Goal: Task Accomplishment & Management: Manage account settings

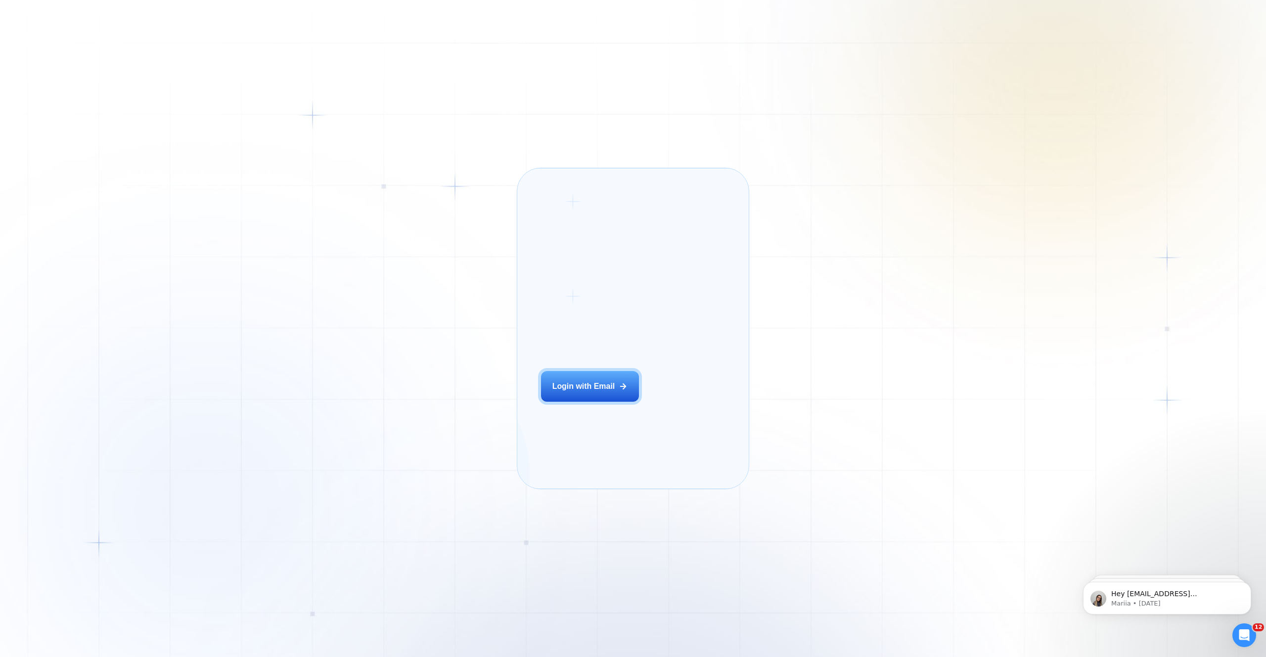
click at [572, 419] on div "Login ‍ Welcome to GigRadar. AI Business Manager for Agencies Login with Email" at bounding box center [602, 328] width 147 height 297
click at [588, 392] on div "Login with Email" at bounding box center [583, 386] width 63 height 11
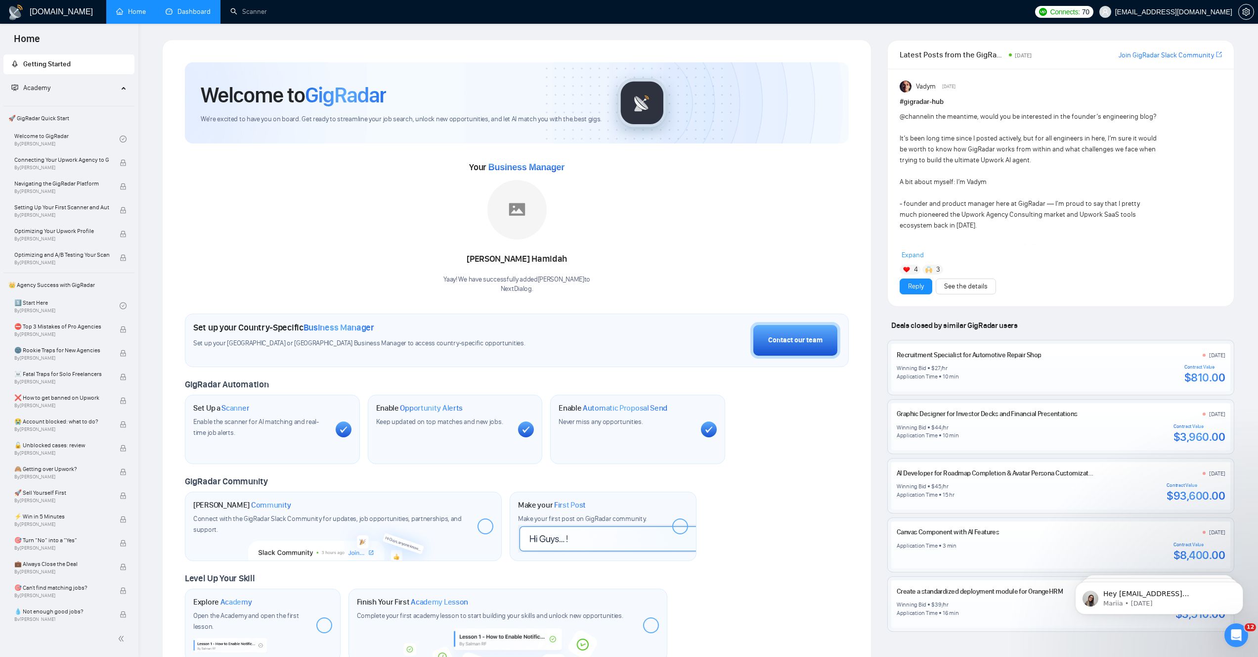
click at [195, 14] on link "Dashboard" at bounding box center [188, 11] width 45 height 8
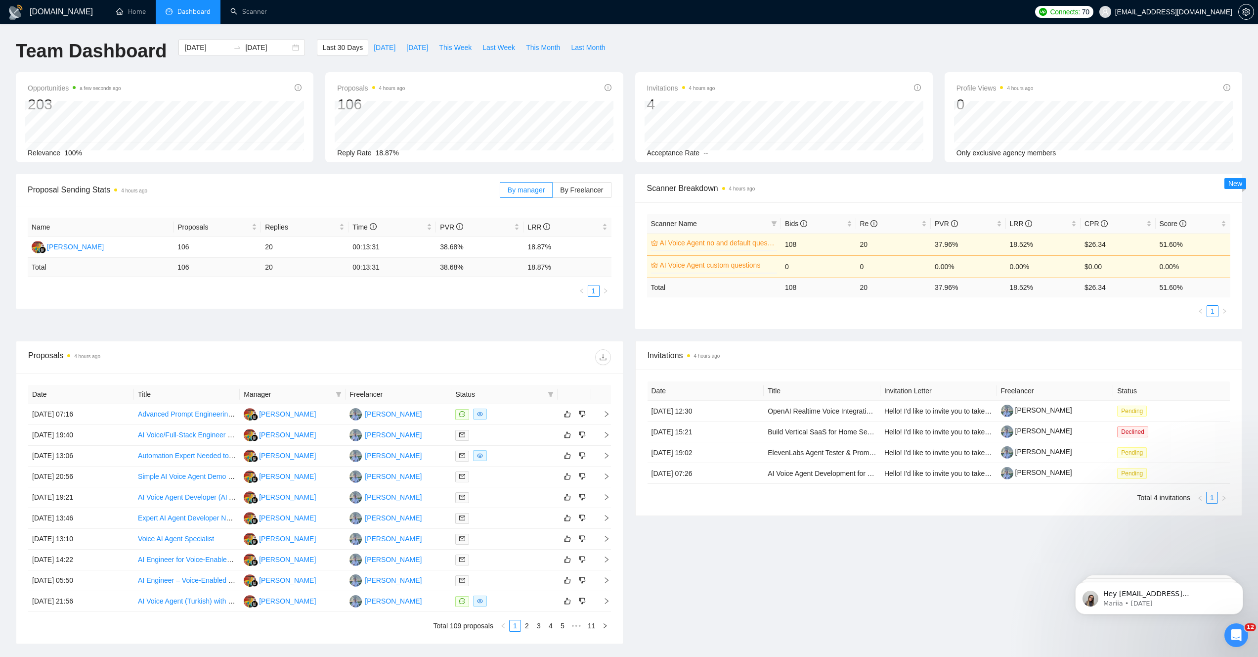
click at [628, 331] on div "Proposal Sending Stats 4 hours ago By manager By Freelancer Name Proposals Repl…" at bounding box center [629, 257] width 1238 height 167
click at [1238, 584] on icon "Dismiss notification" at bounding box center [1240, 583] width 5 height 5
click at [1243, 587] on button "Dismiss notification" at bounding box center [1240, 584] width 13 height 13
click at [1240, 586] on icon "Dismiss notification" at bounding box center [1240, 583] width 5 height 5
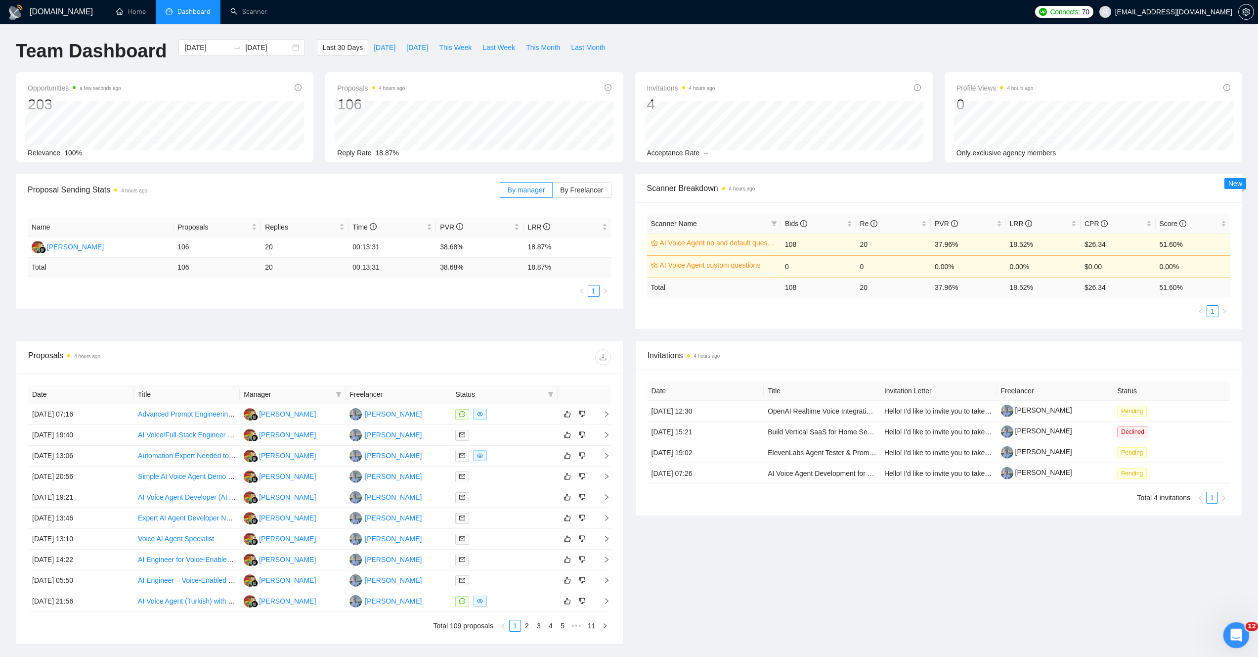
click at [1238, 636] on icon "Open Intercom Messenger" at bounding box center [1235, 633] width 16 height 16
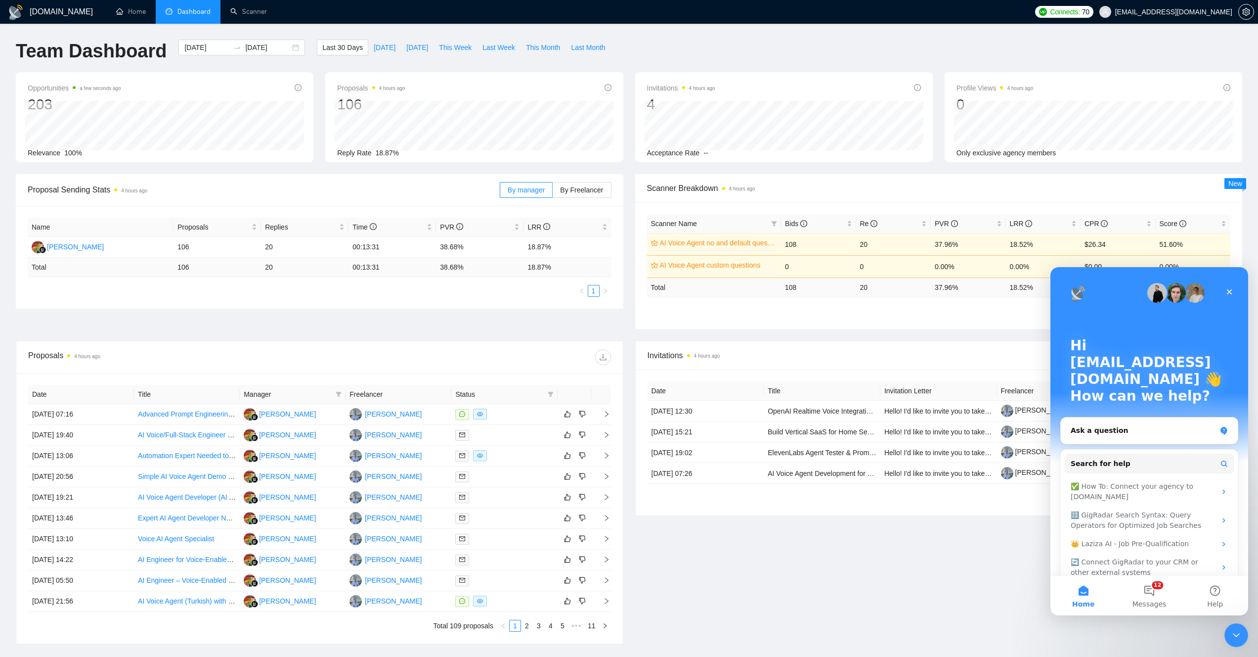
click at [1159, 48] on div "Team Dashboard [DATE] [DATE] Last 30 Days [DATE] [DATE] This Week Last Week Thi…" at bounding box center [629, 56] width 1238 height 33
click at [1187, 12] on span "[EMAIL_ADDRESS][DOMAIN_NAME]" at bounding box center [1173, 12] width 117 height 0
click at [1257, 10] on div "Connects: 70 [EMAIL_ADDRESS][DOMAIN_NAME]" at bounding box center [1144, 12] width 228 height 24
click at [1251, 10] on span "setting" at bounding box center [1246, 12] width 15 height 8
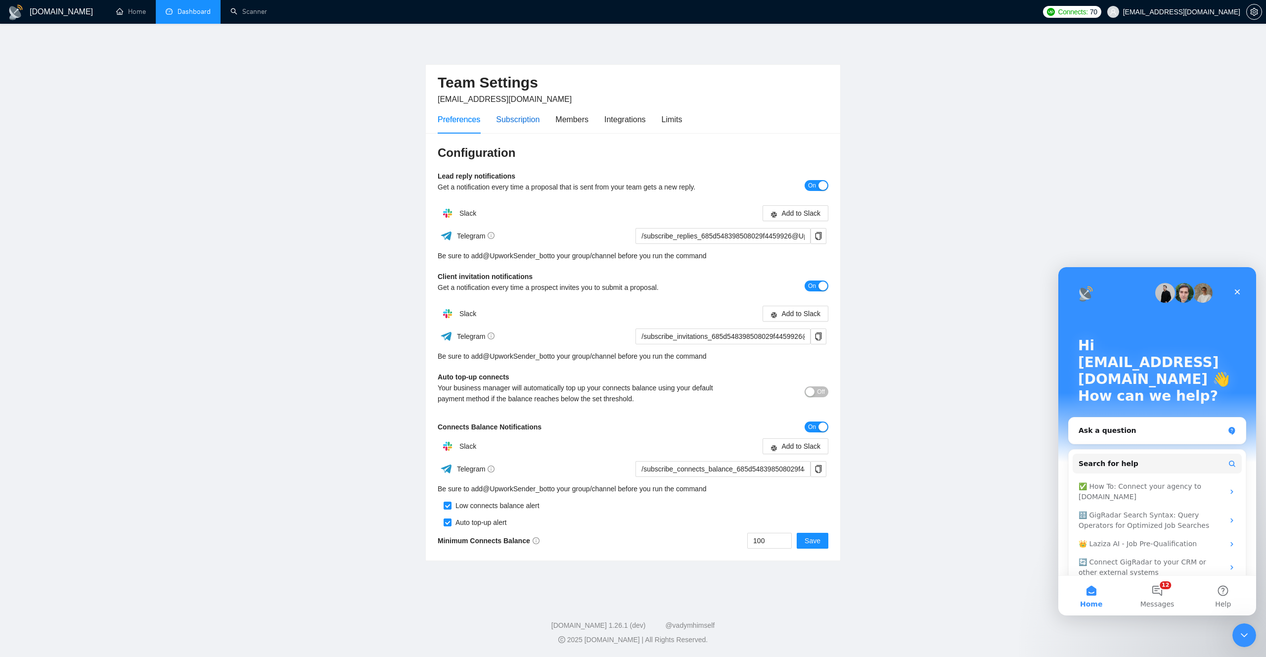
click at [520, 121] on div "Subscription" at bounding box center [518, 119] width 44 height 12
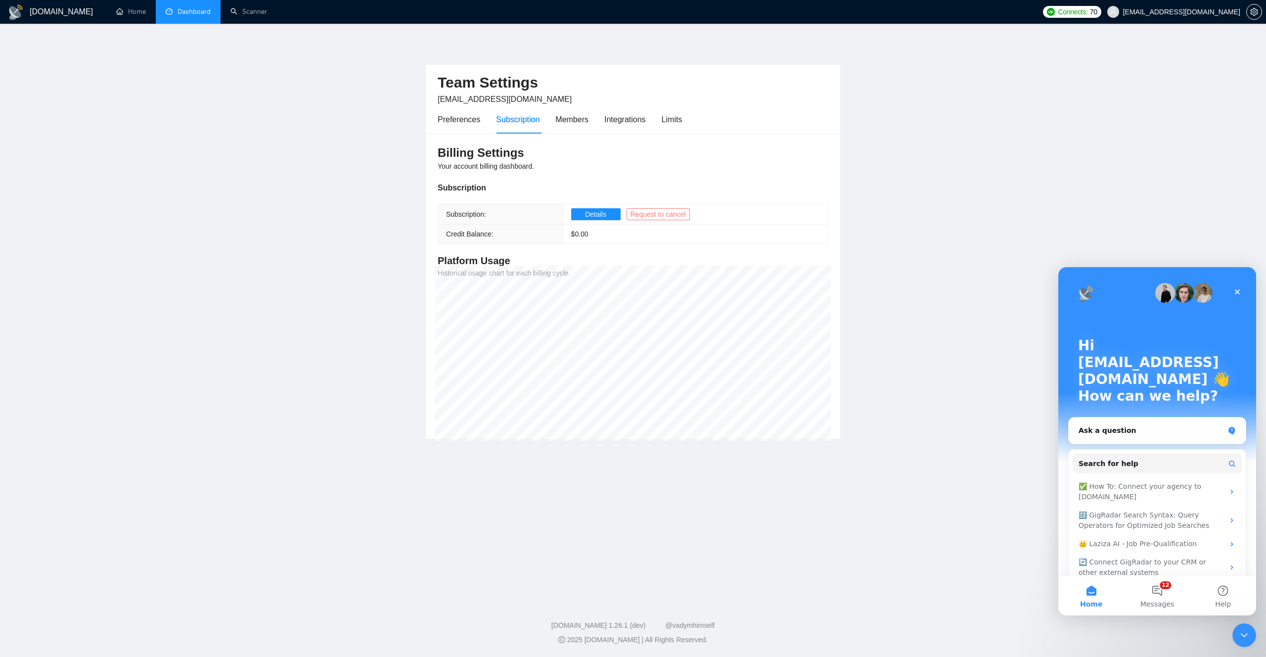
click at [660, 216] on span "Request to cancel" at bounding box center [657, 214] width 55 height 11
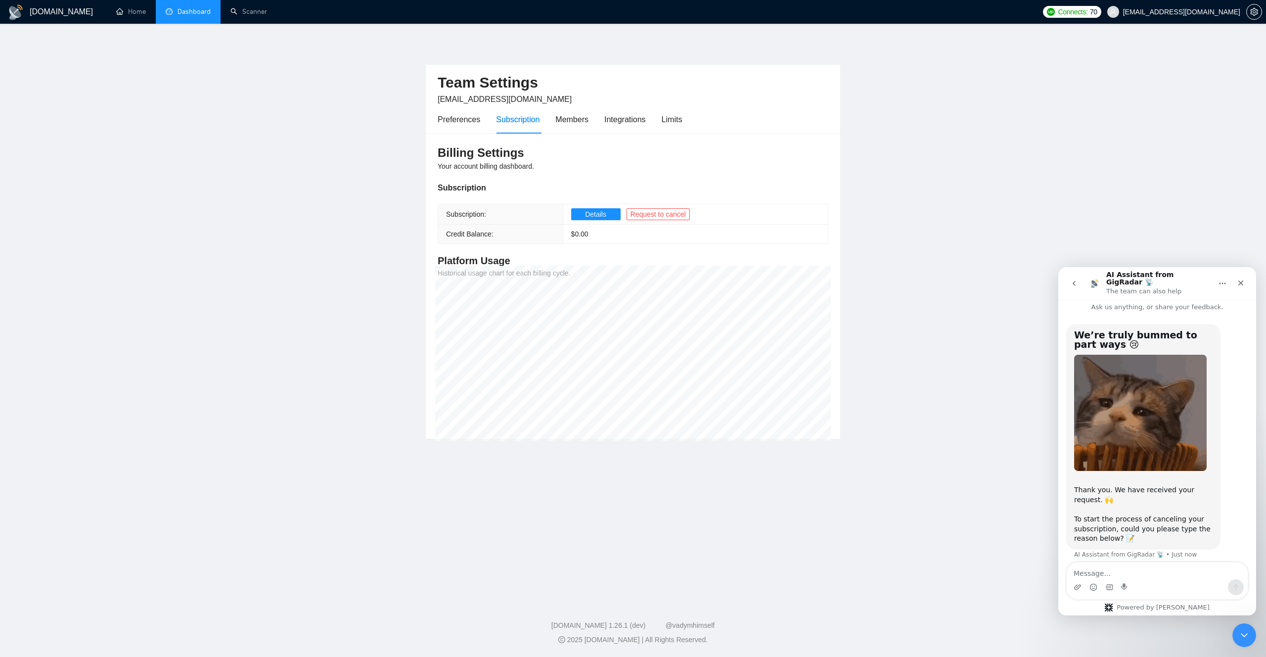
scroll to position [8, 0]
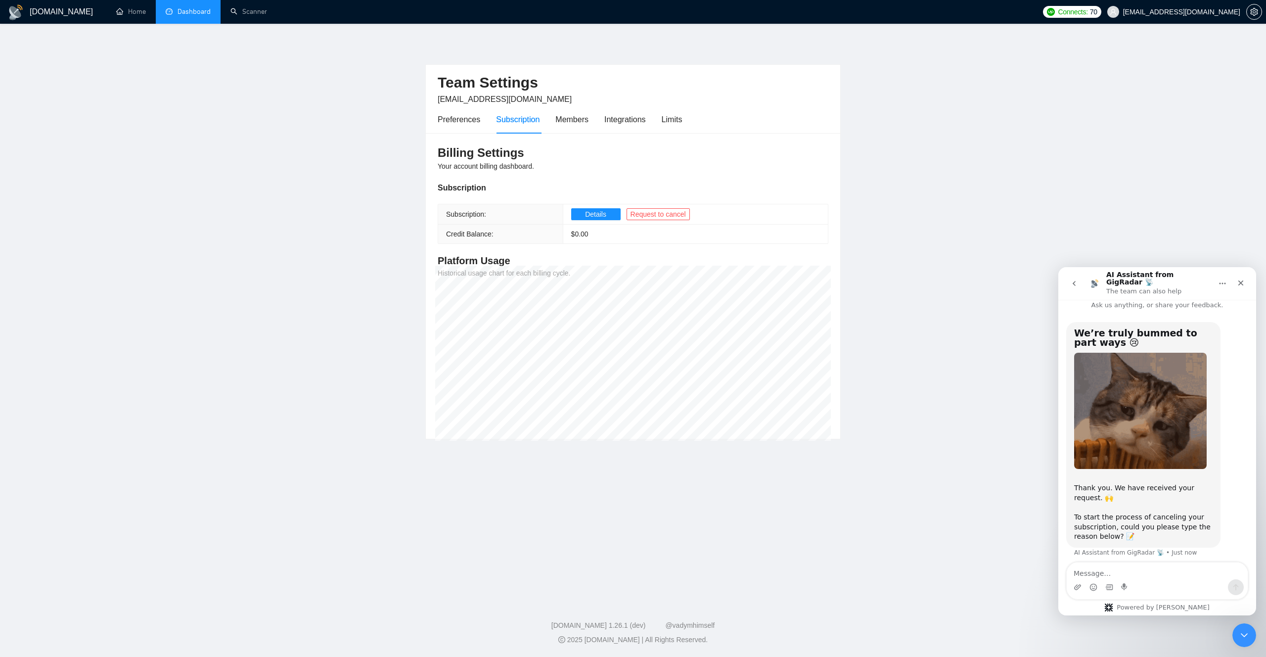
click at [1107, 570] on textarea "Message…" at bounding box center [1156, 570] width 181 height 17
click at [1104, 572] on textarea "Message…" at bounding box center [1156, 570] width 181 height 17
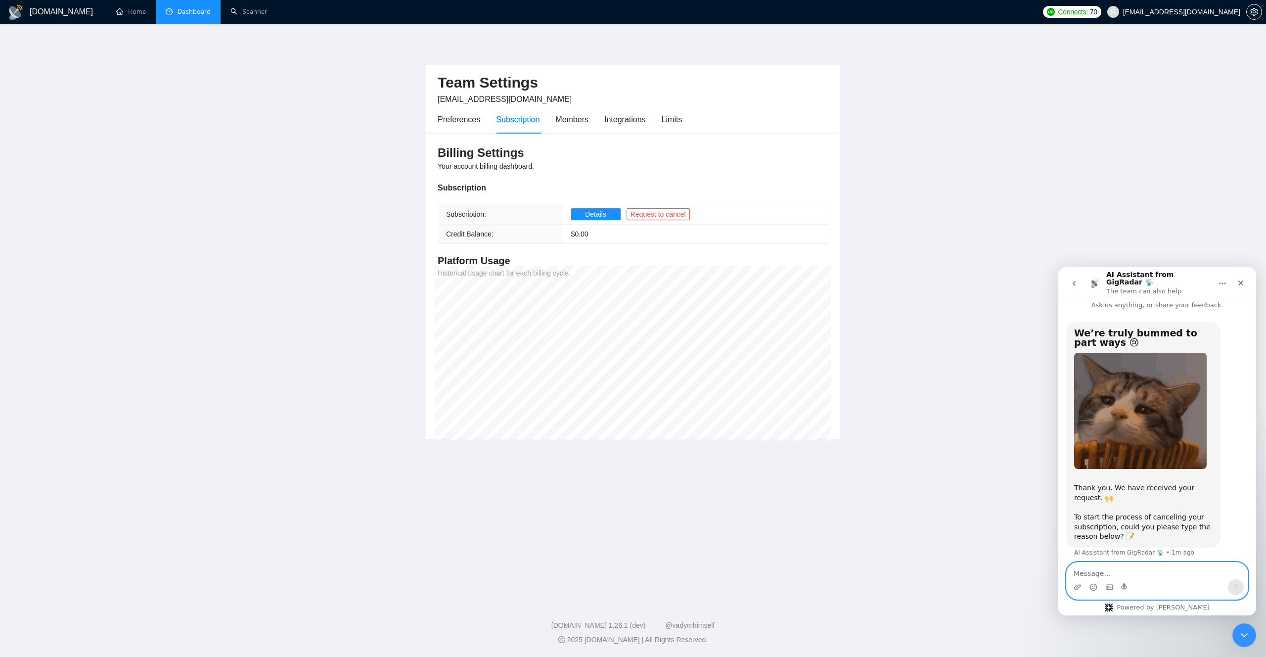
click at [1094, 572] on textarea "Message…" at bounding box center [1156, 570] width 181 height 17
paste textarea "We’ve decided to cancel our subscription because after three months of using Gi…"
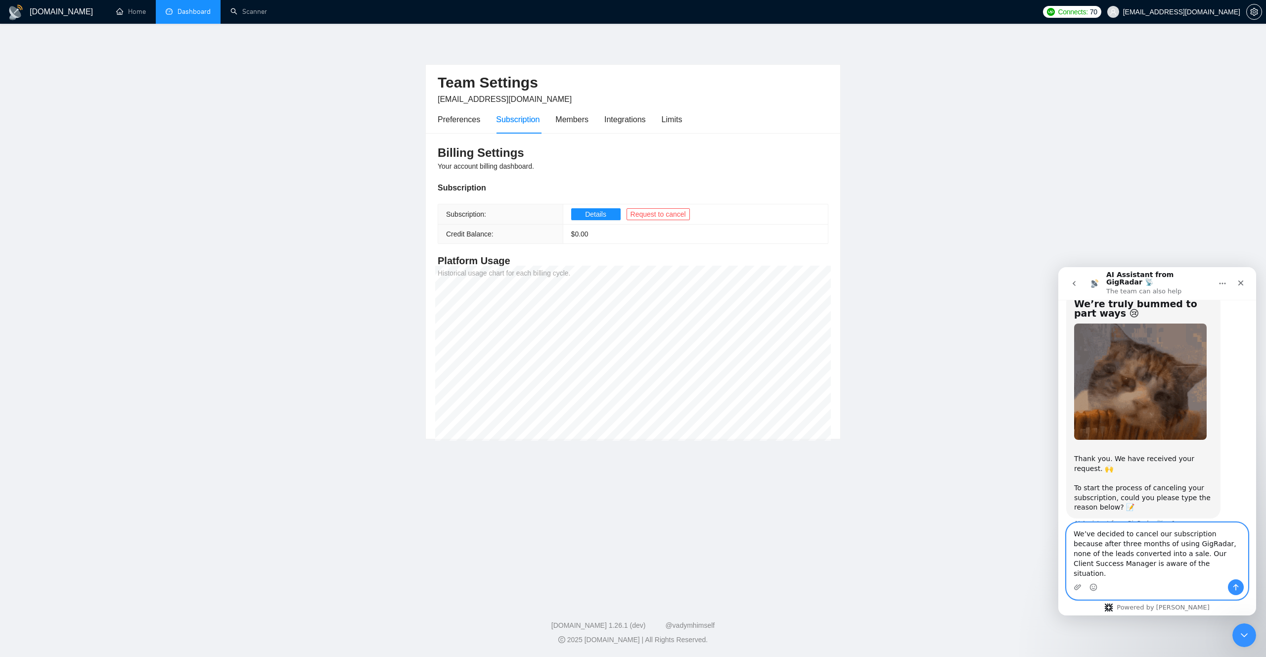
scroll to position [38, 0]
type textarea "We’ve decided to cancel our subscription because after three months of using Gi…"
click at [1237, 585] on icon "Send a message…" at bounding box center [1236, 587] width 8 height 8
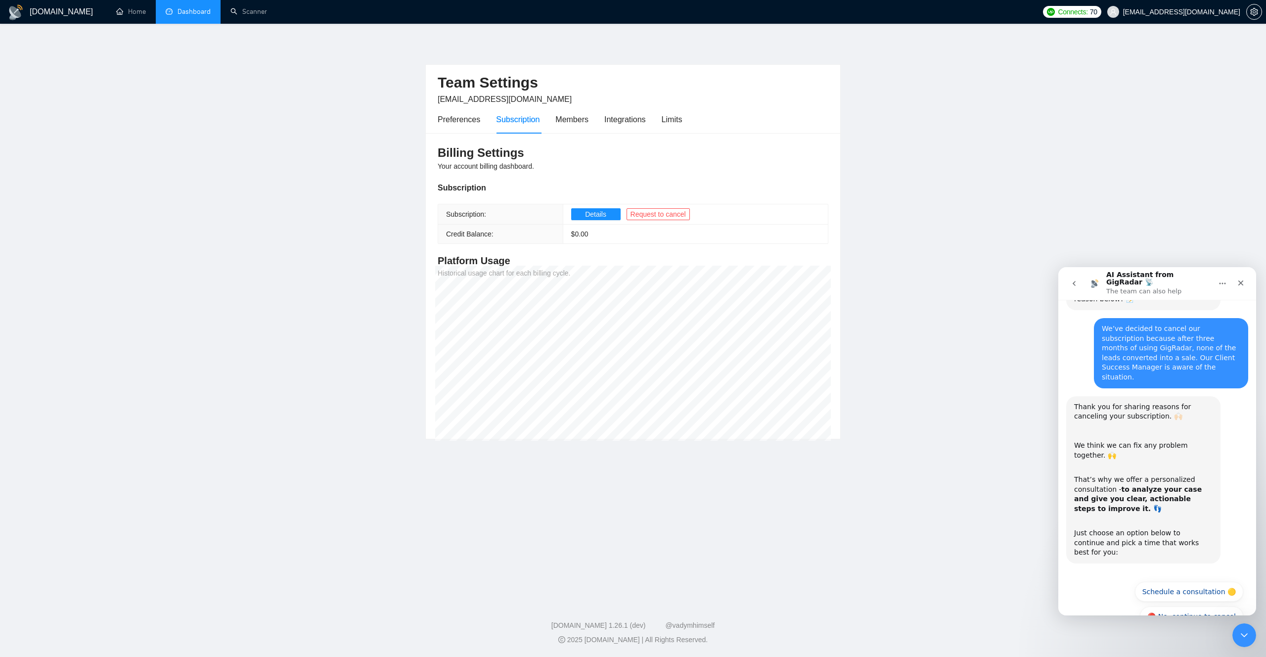
scroll to position [247, 0]
click at [1183, 605] on button "🔴 No, continue to cancel" at bounding box center [1191, 615] width 103 height 20
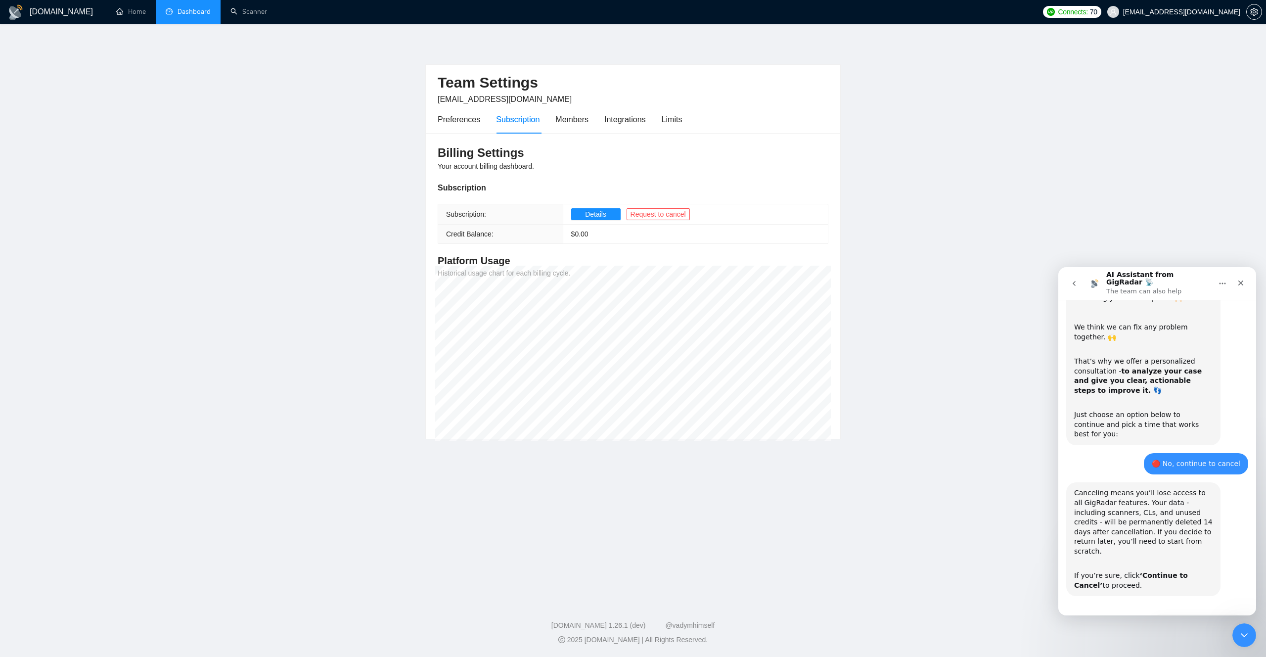
scroll to position [364, 0]
click at [1223, 281] on icon "Home" at bounding box center [1222, 283] width 8 height 8
click at [1070, 279] on icon "go back" at bounding box center [1074, 283] width 8 height 8
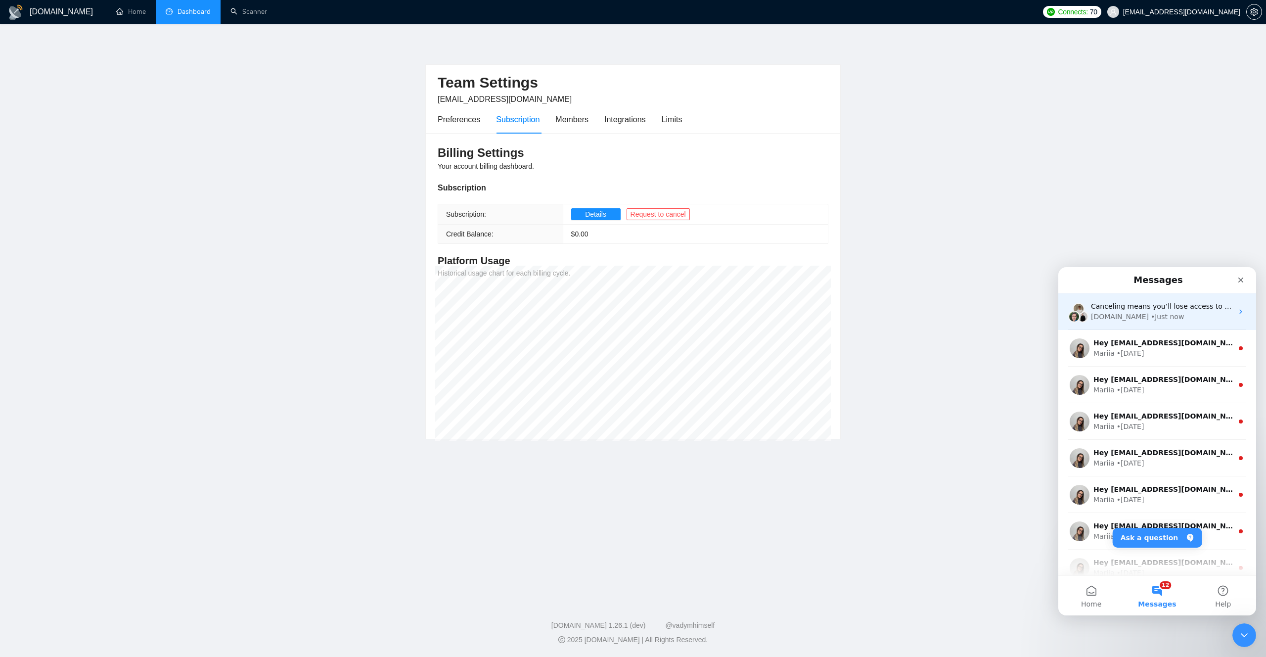
click at [1170, 313] on div "[DOMAIN_NAME] • Just now" at bounding box center [1162, 316] width 142 height 10
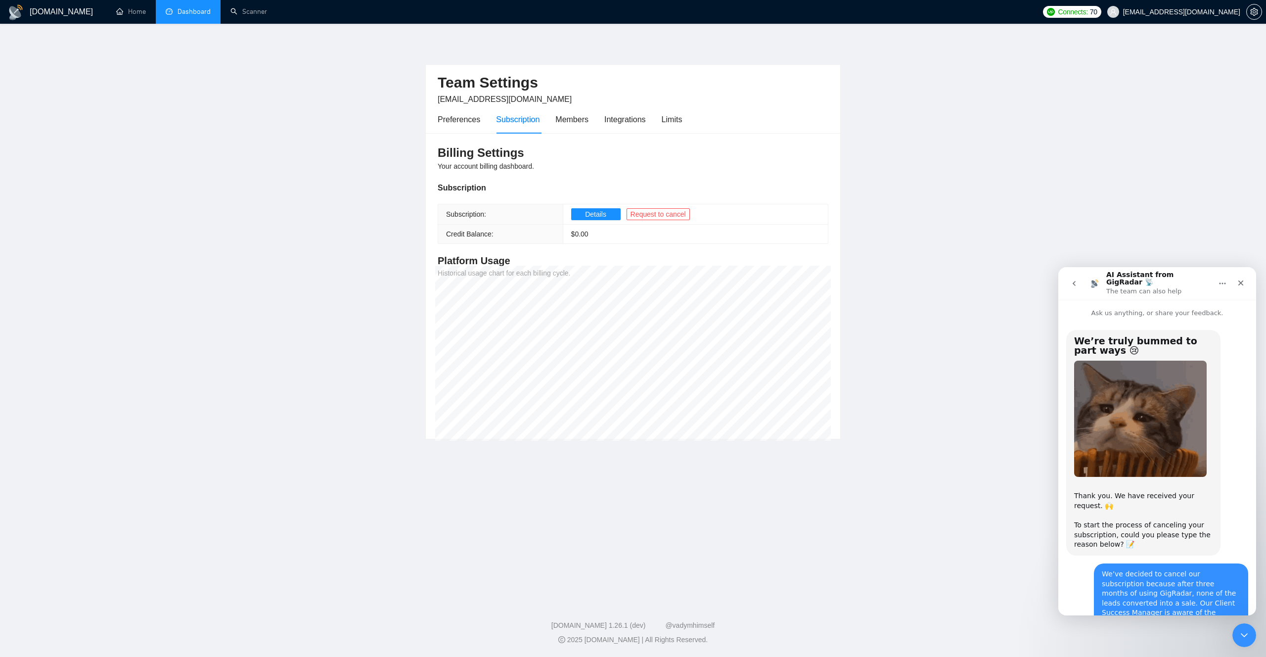
scroll to position [364, 0]
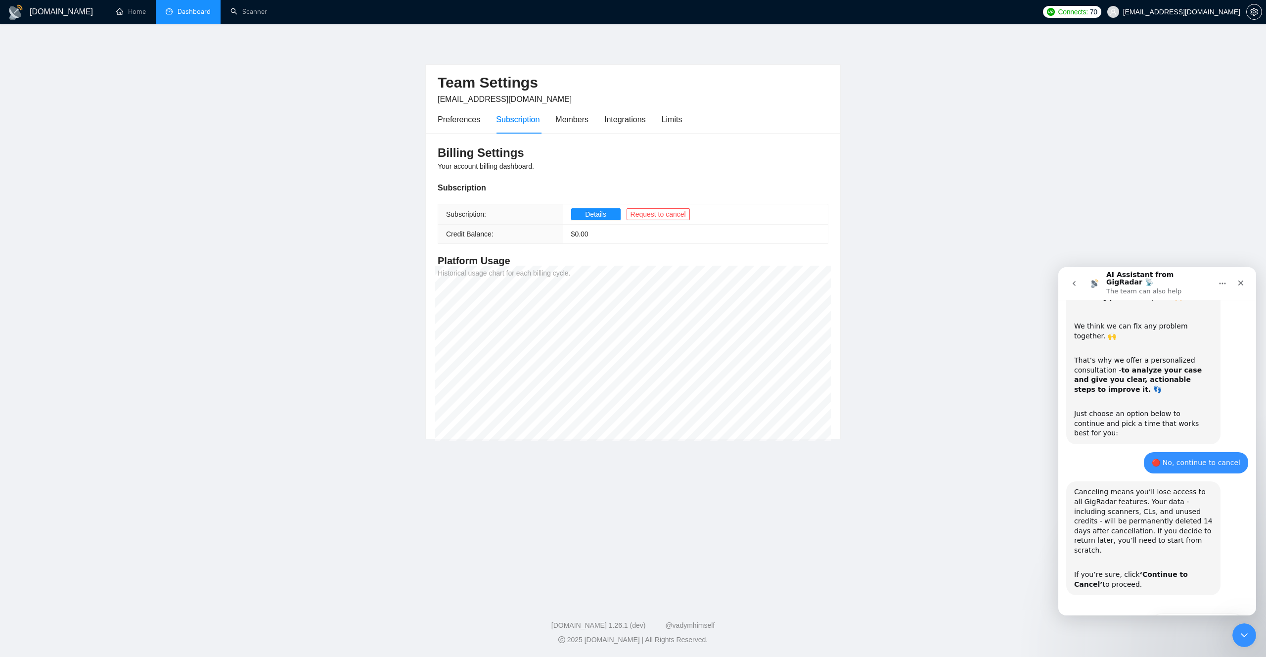
click at [1142, 286] on p "The team can also help" at bounding box center [1143, 291] width 75 height 10
click at [1070, 282] on icon "go back" at bounding box center [1074, 283] width 8 height 8
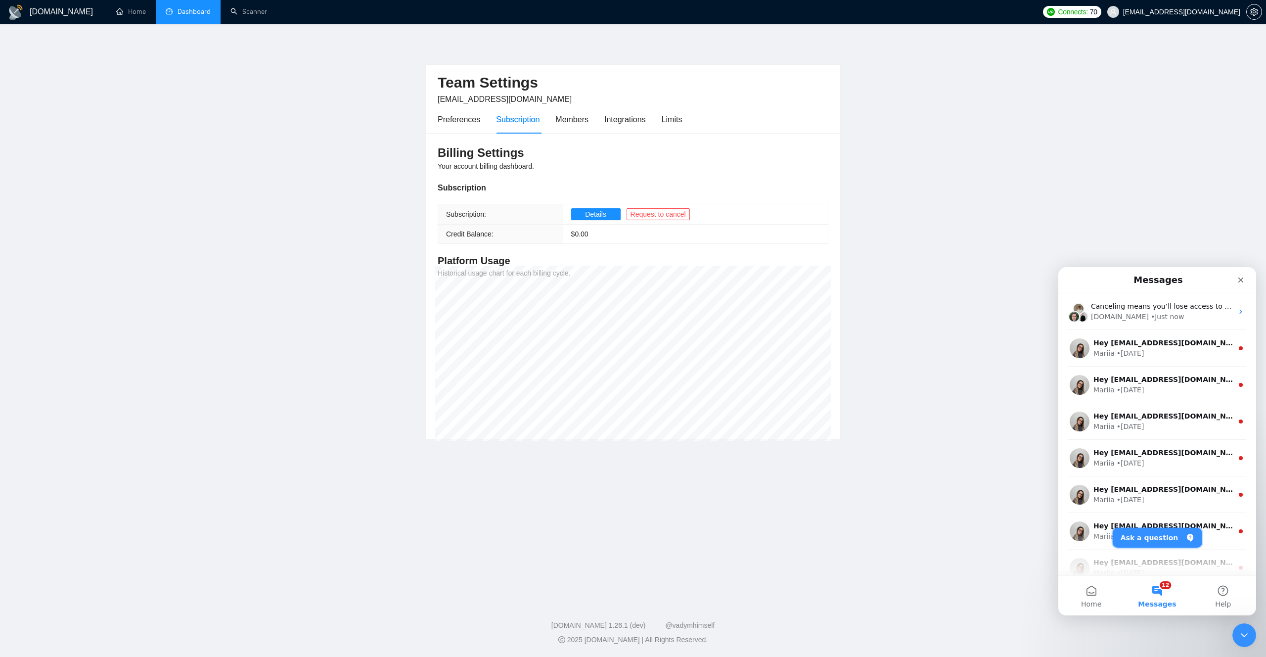
click at [1168, 537] on button "Ask a question" at bounding box center [1156, 538] width 89 height 20
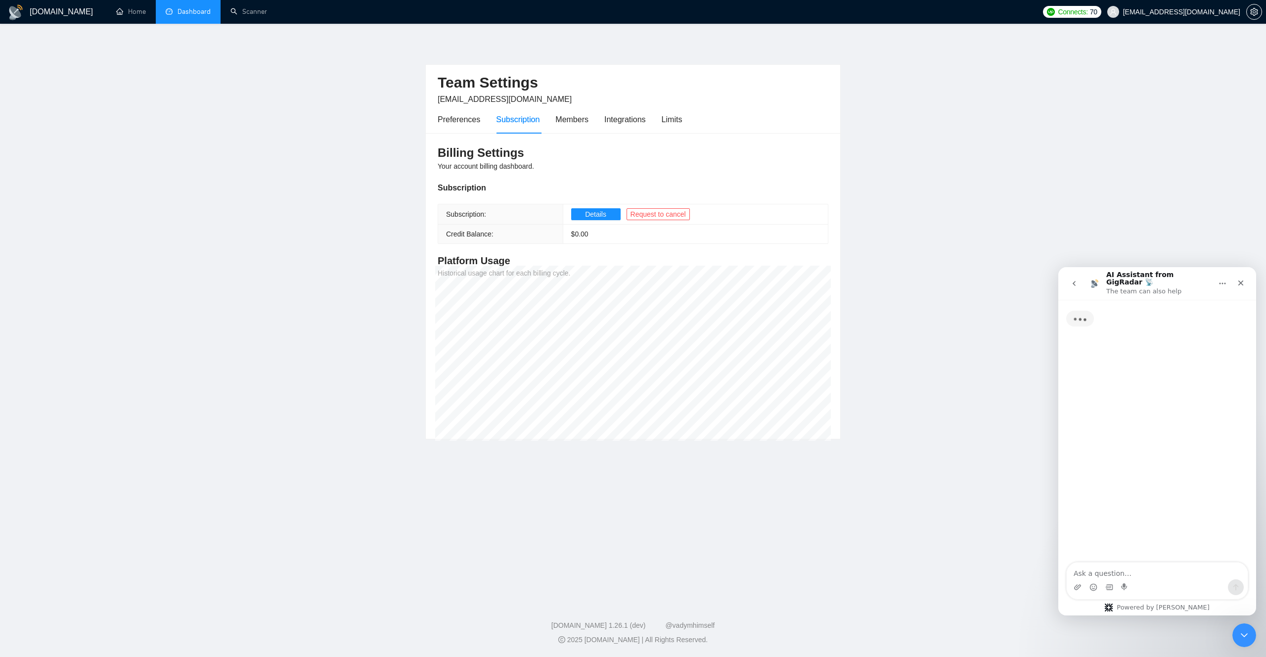
click at [1127, 570] on textarea "Ask a question…" at bounding box center [1156, 570] width 181 height 17
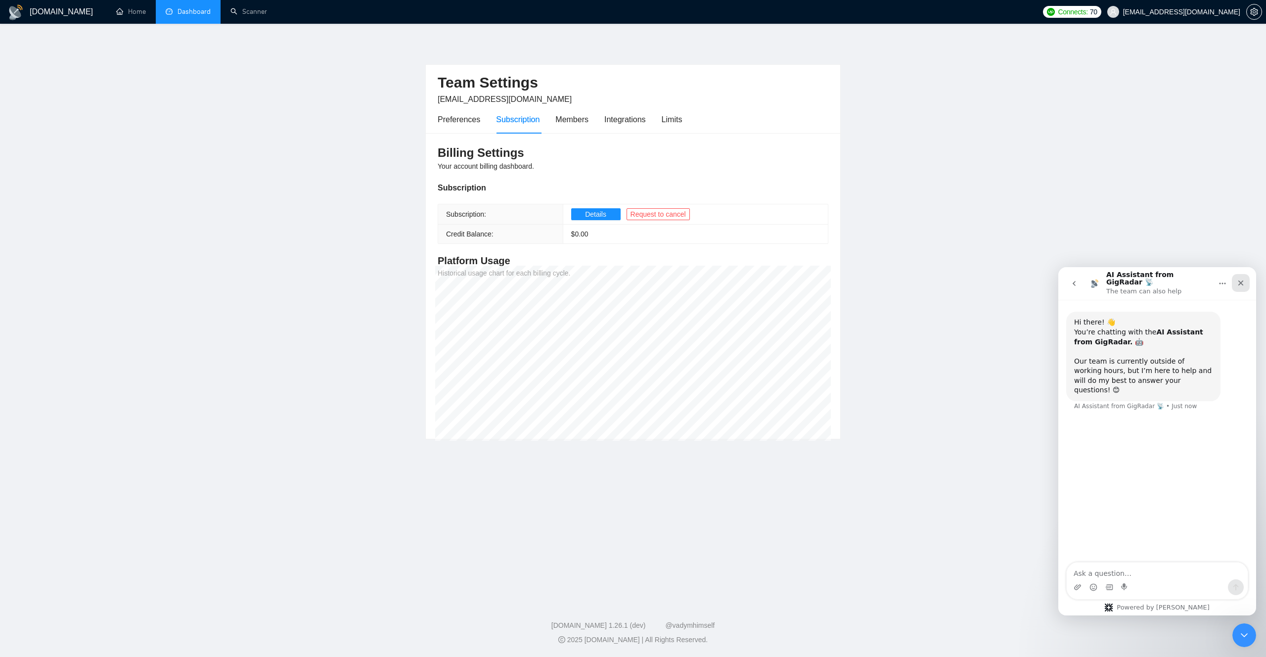
click at [1240, 280] on icon "Close" at bounding box center [1240, 282] width 5 height 5
